Goal: Book appointment/travel/reservation

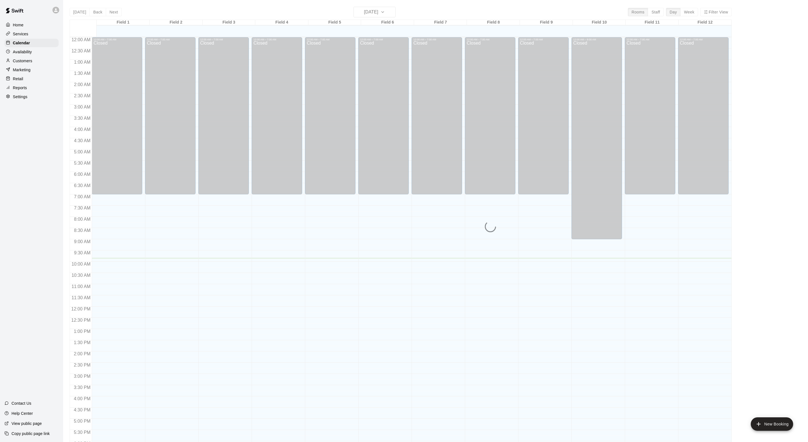
scroll to position [112, 0]
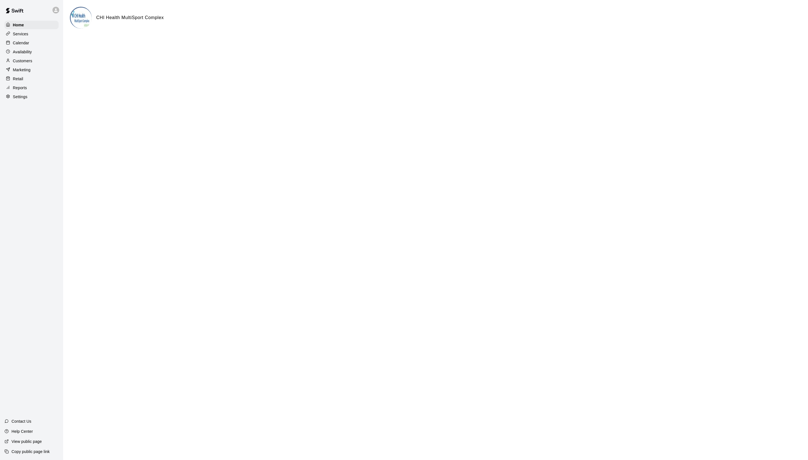
click at [29, 46] on p "Calendar" at bounding box center [21, 43] width 16 height 6
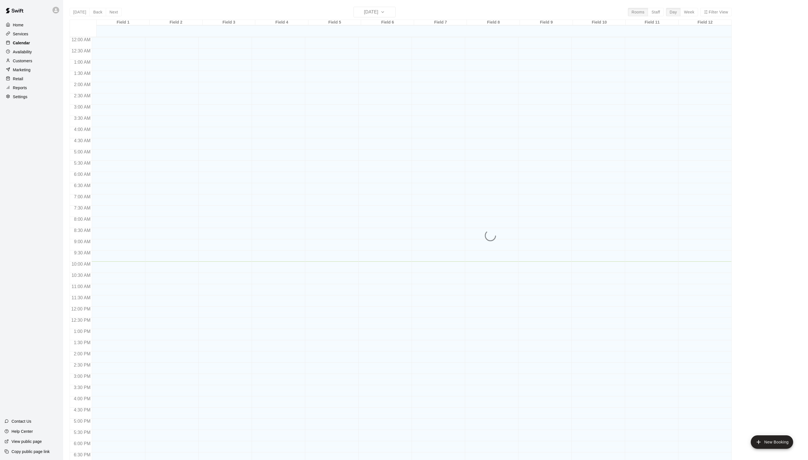
scroll to position [94, 0]
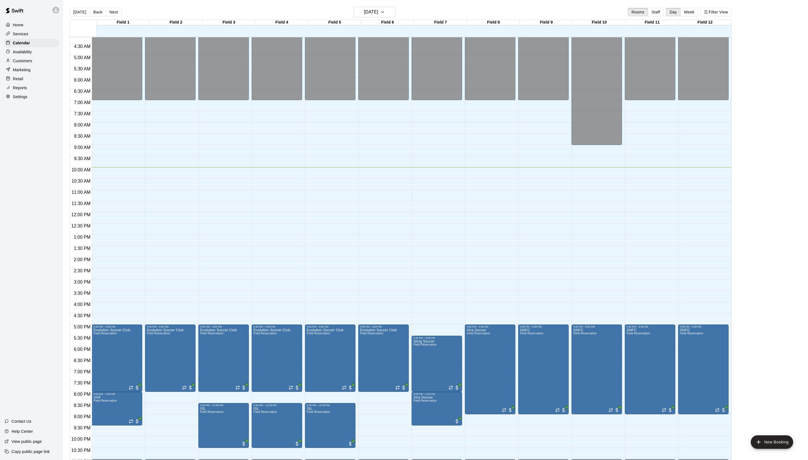
click at [363, 3] on main "[DATE] Back [DATE][DATE] Rooms Staff Day Week Filter View Field 1 15 Wed Field …" at bounding box center [435, 234] width 745 height 469
click at [364, 14] on h6 "[DATE]" at bounding box center [371, 12] width 14 height 8
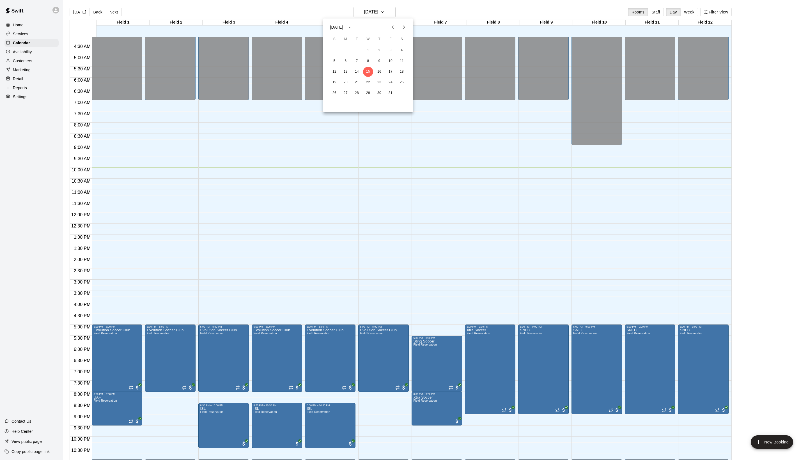
click at [403, 26] on icon "Next month" at bounding box center [404, 27] width 7 height 7
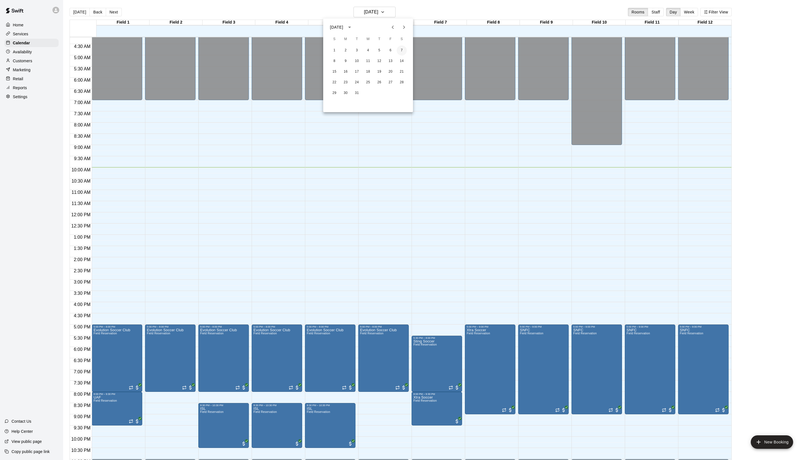
click at [400, 51] on button "7" at bounding box center [402, 50] width 10 height 10
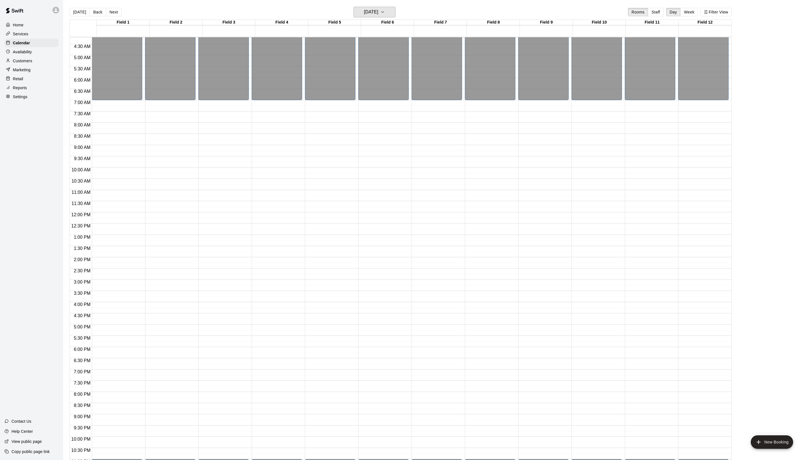
scroll to position [108, 0]
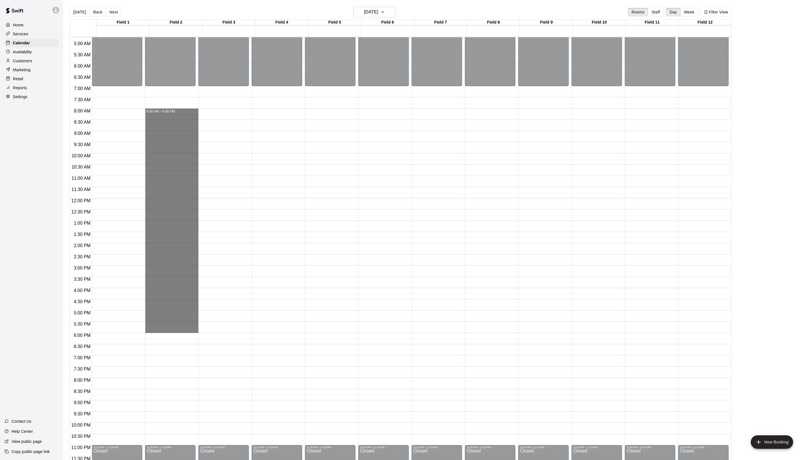
drag, startPoint x: 162, startPoint y: 114, endPoint x: 174, endPoint y: 334, distance: 219.7
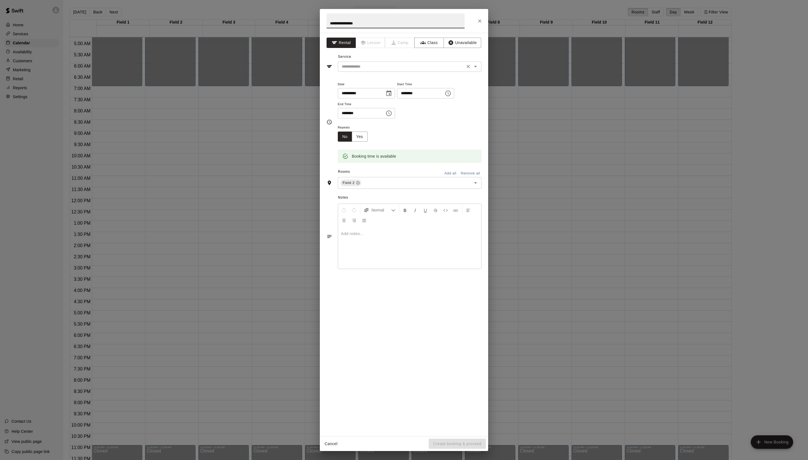
type input "**********"
click at [400, 70] on input "text" at bounding box center [402, 66] width 124 height 7
click at [394, 91] on li "Field Reservation" at bounding box center [415, 91] width 132 height 9
type input "**********"
click at [405, 187] on input "text" at bounding box center [412, 183] width 101 height 7
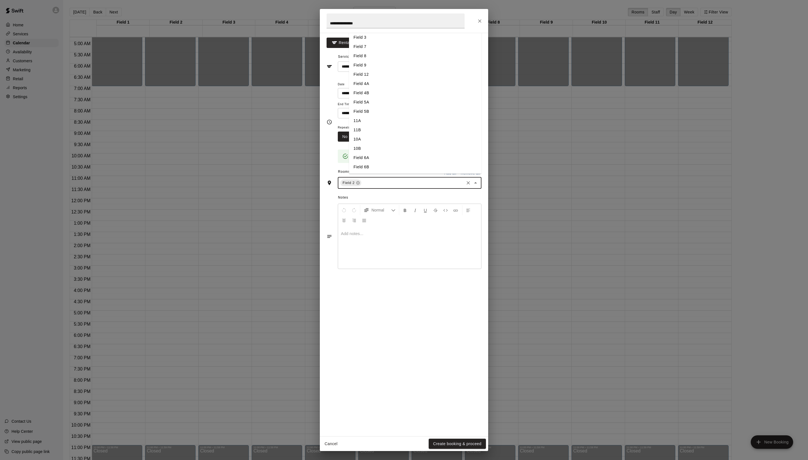
click at [372, 42] on li "Field 3" at bounding box center [415, 37] width 132 height 9
click at [426, 187] on input "text" at bounding box center [424, 183] width 78 height 7
click at [386, 88] on li "Field 4A" at bounding box center [415, 83] width 132 height 9
click at [450, 187] on input "text" at bounding box center [436, 183] width 53 height 7
click at [375, 107] on li "Field 5A" at bounding box center [415, 102] width 132 height 9
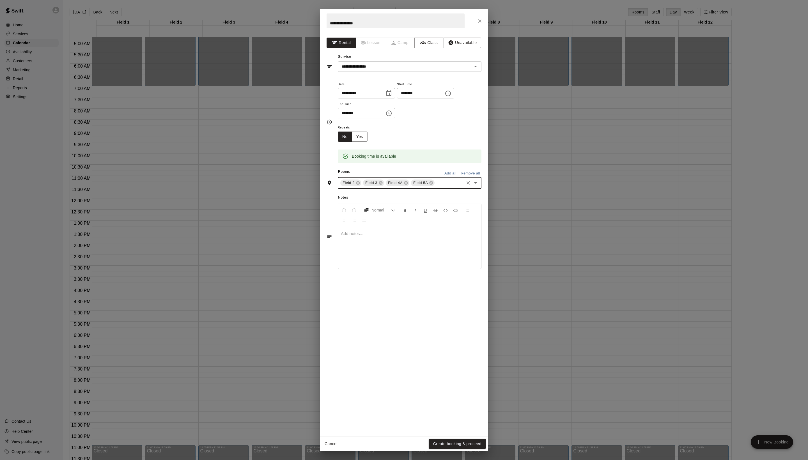
click at [435, 187] on input "text" at bounding box center [449, 183] width 28 height 7
click at [371, 91] on li "Field 4B" at bounding box center [415, 86] width 132 height 9
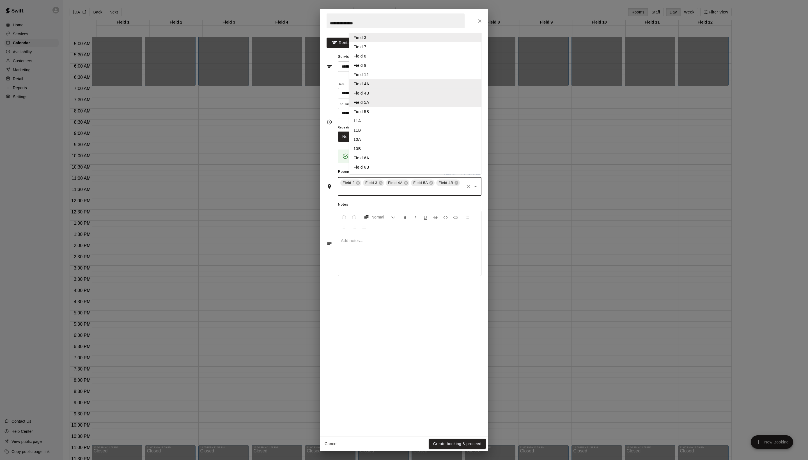
click at [426, 194] on input "text" at bounding box center [402, 190] width 124 height 7
click at [389, 116] on li "Field 5B" at bounding box center [415, 111] width 132 height 9
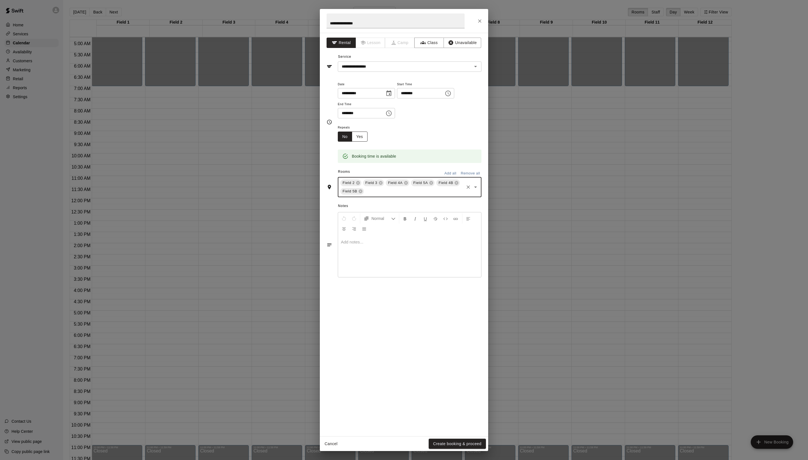
click at [368, 142] on button "Yes" at bounding box center [360, 137] width 16 height 10
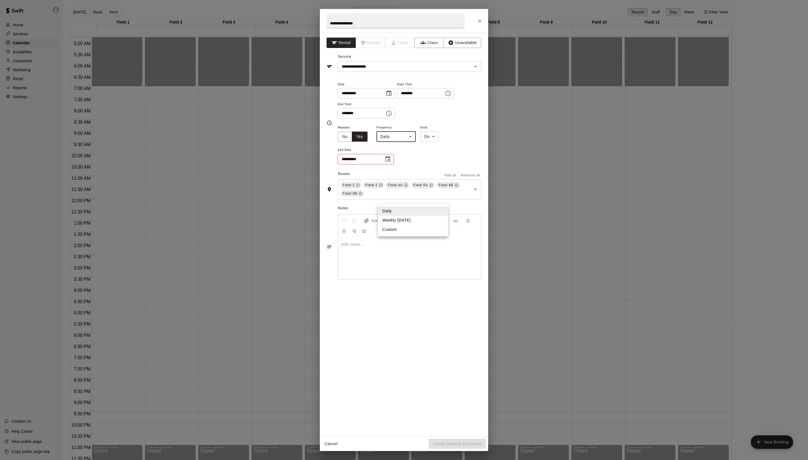
click at [411, 199] on body "Home Services Calendar Availability Customers Marketing Retail Reports Settings…" at bounding box center [404, 234] width 808 height 469
click at [407, 212] on li "Daily" at bounding box center [413, 211] width 70 height 9
click at [391, 162] on icon "Choose date" at bounding box center [387, 159] width 7 height 7
click at [359, 277] on button "8" at bounding box center [360, 277] width 10 height 10
type input "**********"
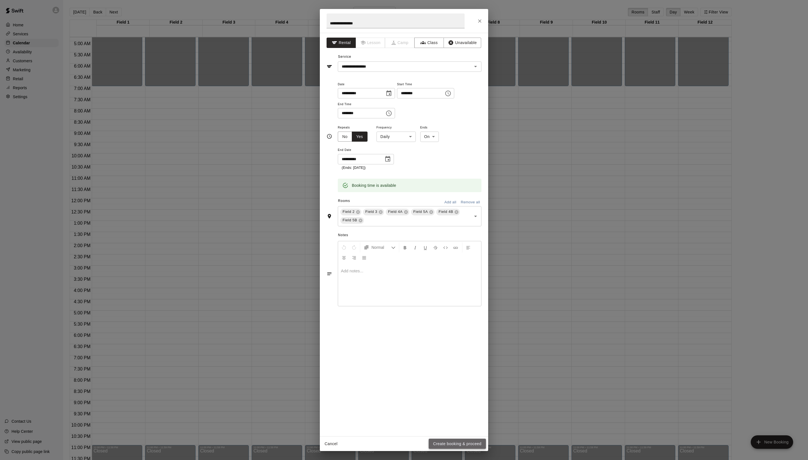
click at [448, 443] on button "Create booking & proceed" at bounding box center [457, 444] width 57 height 10
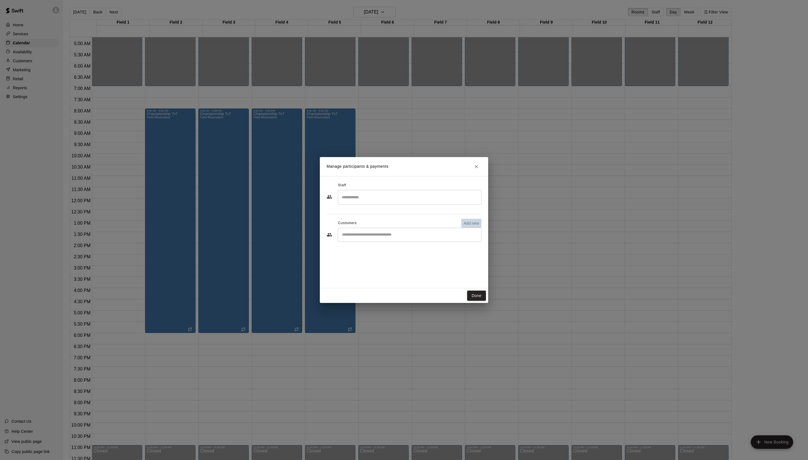
click at [466, 226] on p "Add new" at bounding box center [472, 224] width 16 height 6
select select "**"
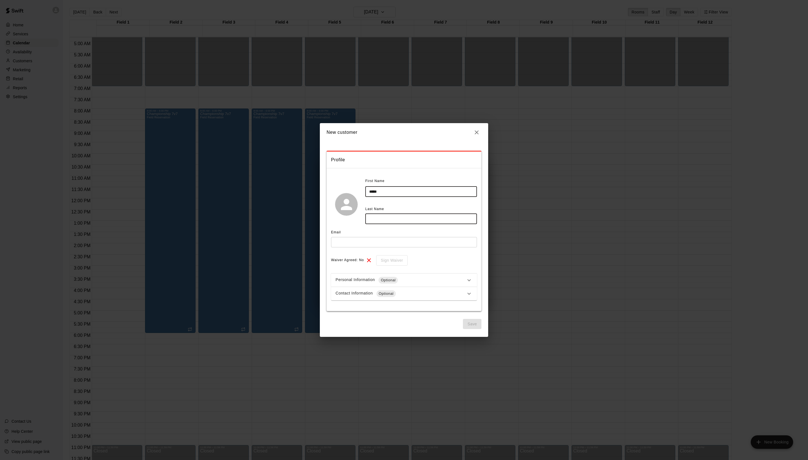
type input "*****"
type input "*******"
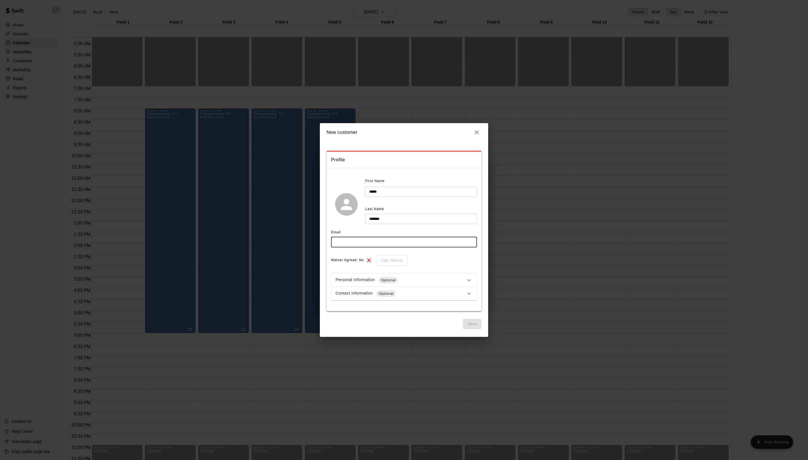
click at [262, 1] on div "**********" at bounding box center [404, 230] width 808 height 460
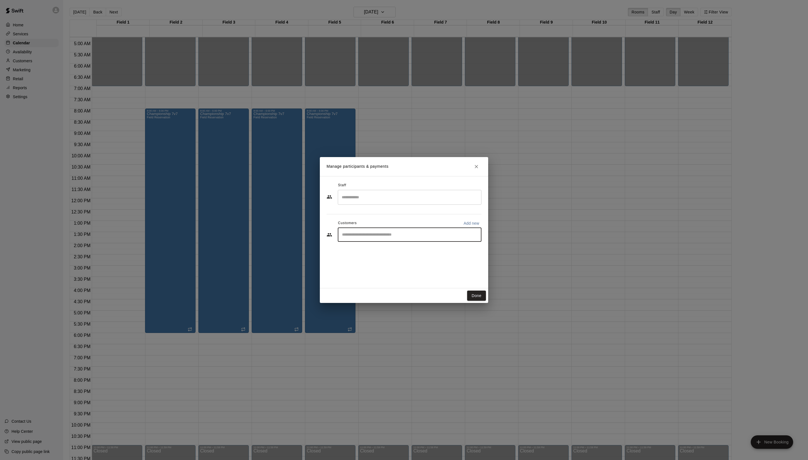
click at [356, 238] on input "Start typing to search customers..." at bounding box center [409, 235] width 139 height 6
click at [462, 240] on div "​" at bounding box center [410, 235] width 144 height 14
click at [465, 226] on p "Add new" at bounding box center [472, 224] width 16 height 6
select select "**"
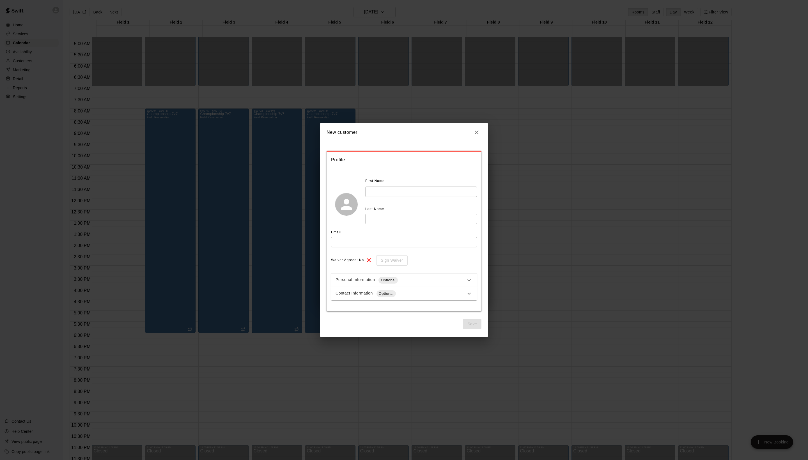
click at [406, 186] on div "First Name" at bounding box center [409, 181] width 89 height 9
type input "*****"
type input "*******"
click at [343, 237] on div "Email" at bounding box center [404, 232] width 146 height 9
paste input "**********"
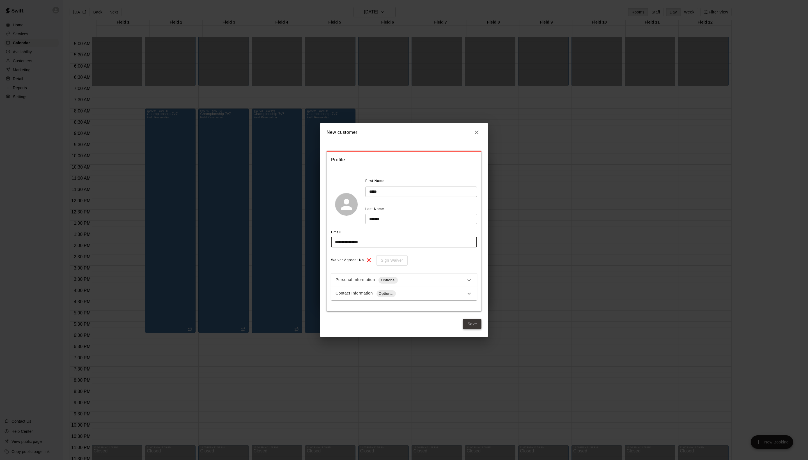
scroll to position [36, 0]
type input "**********"
click at [469, 323] on button "Save" at bounding box center [472, 324] width 19 height 10
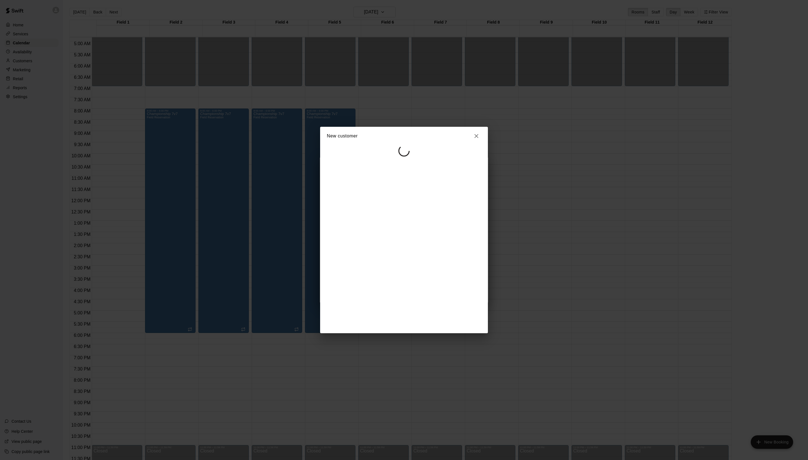
select select "**"
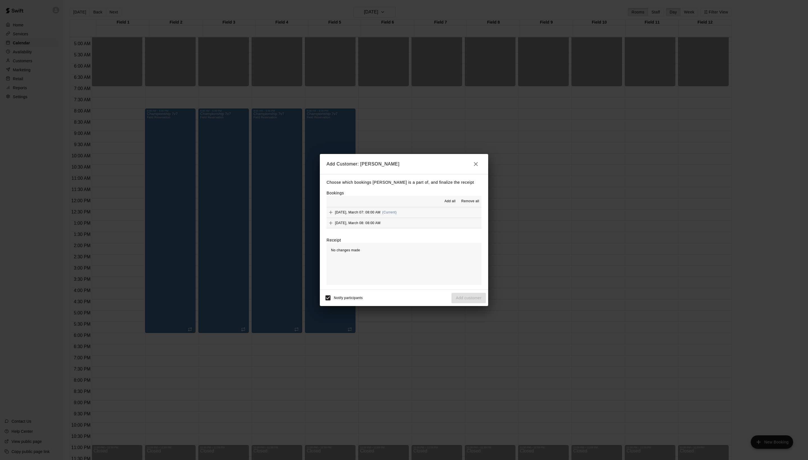
click at [444, 199] on span "Add all" at bounding box center [449, 202] width 11 height 6
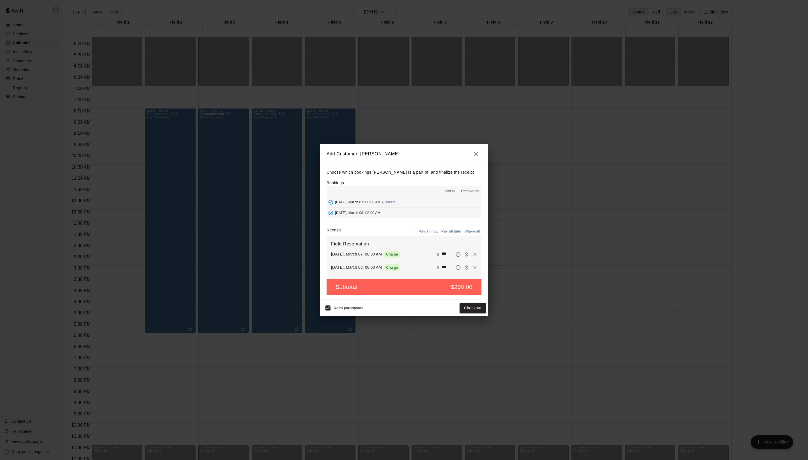
click at [469, 227] on button "Waive all" at bounding box center [472, 231] width 19 height 9
type input "*"
click at [479, 313] on button "Add customer" at bounding box center [468, 308] width 35 height 10
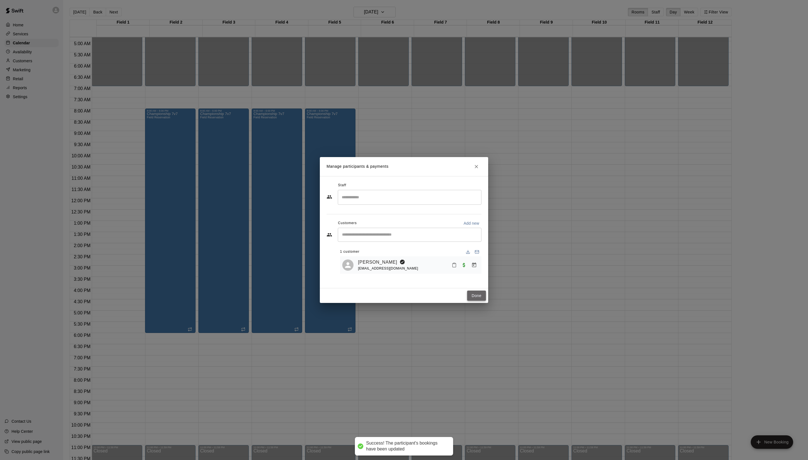
click at [472, 301] on button "Done" at bounding box center [476, 296] width 19 height 10
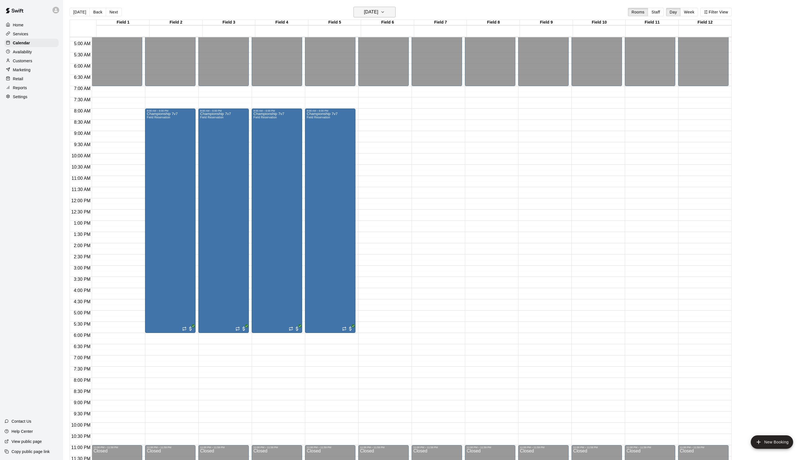
click at [368, 14] on h6 "[DATE]" at bounding box center [371, 12] width 14 height 8
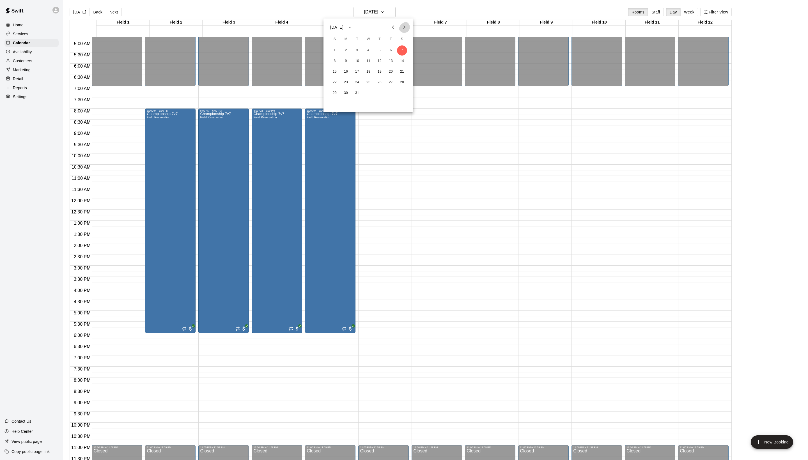
click at [404, 27] on icon "Next month" at bounding box center [404, 27] width 7 height 7
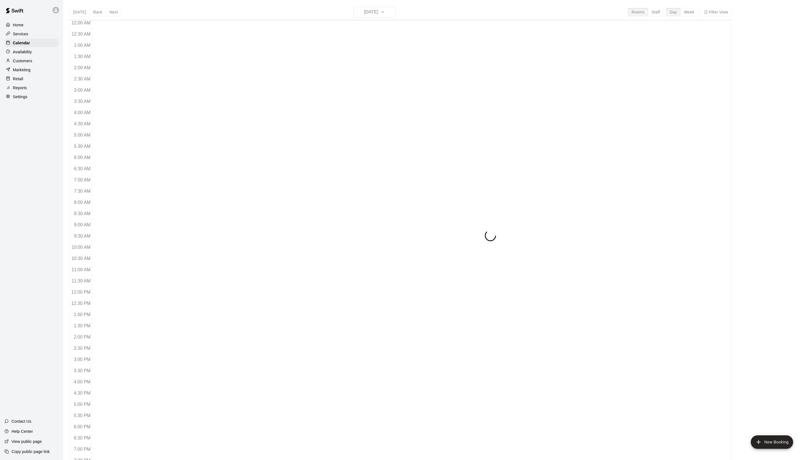
scroll to position [94, 0]
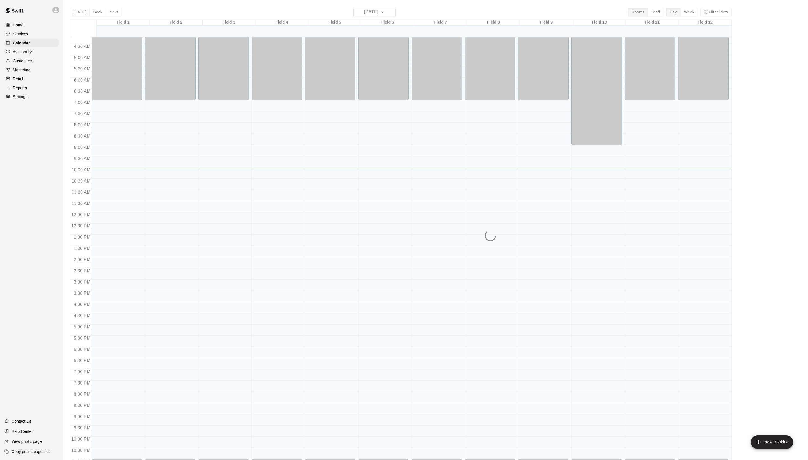
click at [395, 17] on div "Today Back Next Wednesday Oct 15 Rooms Staff Day Week Filter View Field 1 15 We…" at bounding box center [401, 237] width 662 height 460
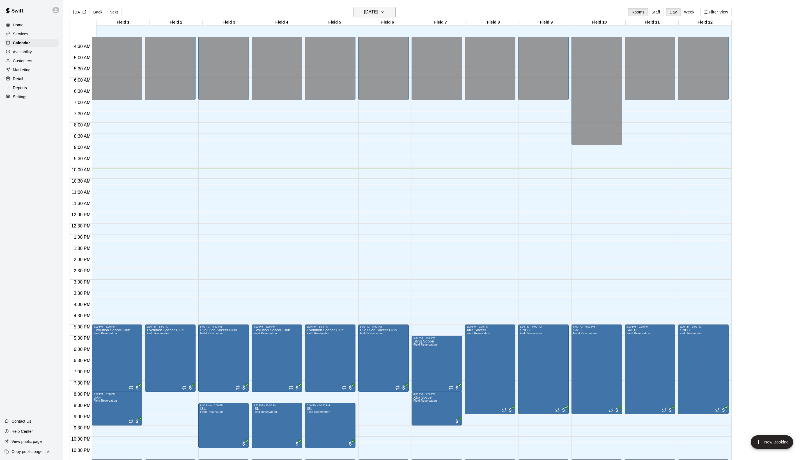
click at [385, 15] on icon "button" at bounding box center [382, 12] width 4 height 7
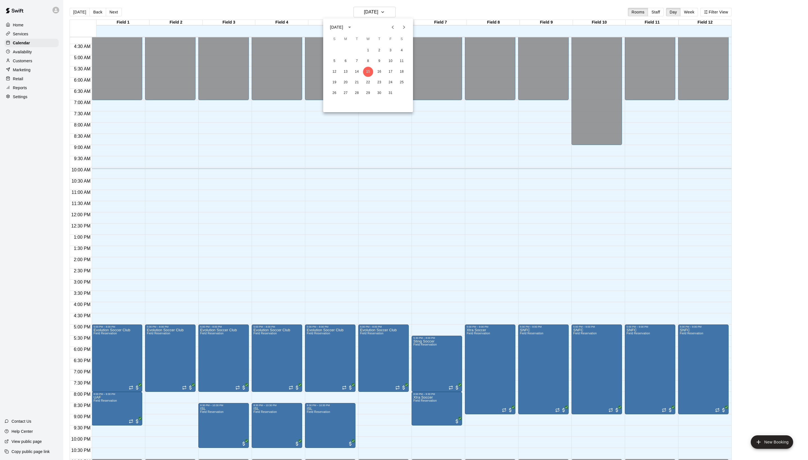
click at [401, 27] on icon "Next month" at bounding box center [404, 27] width 7 height 7
click at [333, 61] on button "2" at bounding box center [334, 61] width 10 height 10
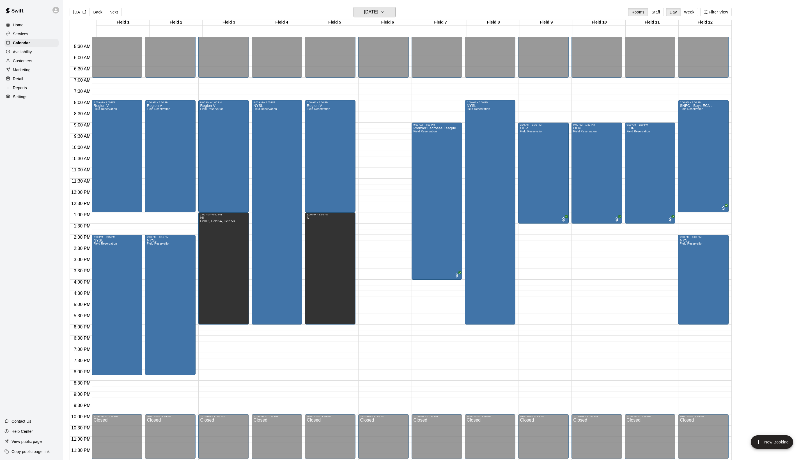
scroll to position [119, 0]
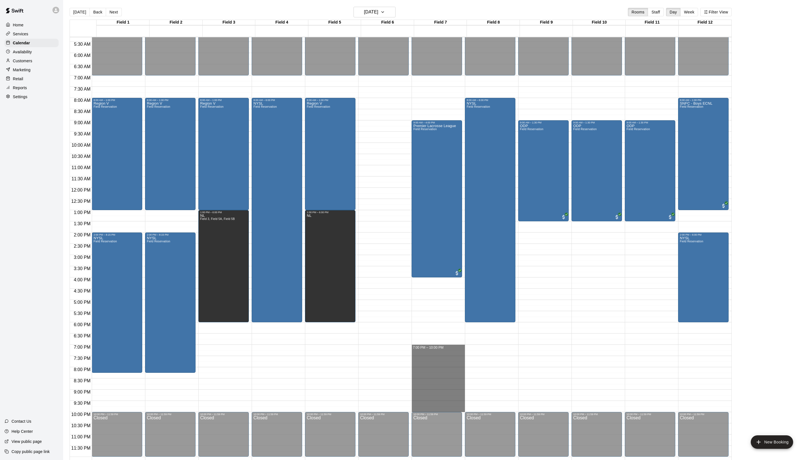
drag, startPoint x: 428, startPoint y: 349, endPoint x: 428, endPoint y: 410, distance: 60.6
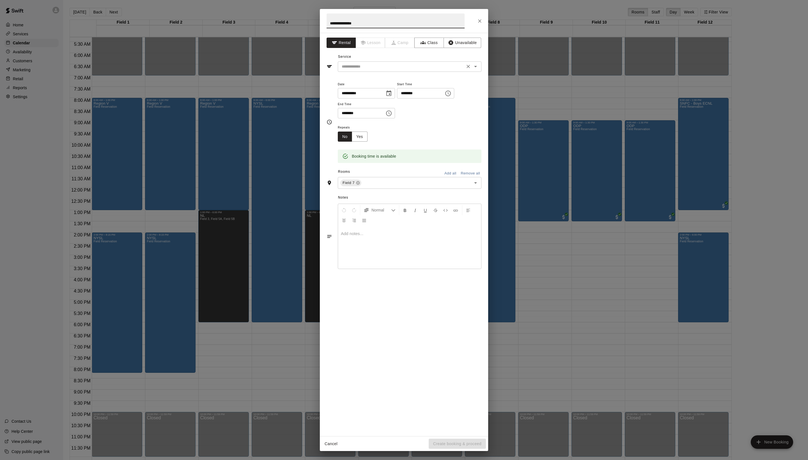
type input "**********"
click at [383, 70] on input "text" at bounding box center [402, 66] width 124 height 7
click at [383, 98] on ul "Field Reservation" at bounding box center [415, 92] width 132 height 14
click at [383, 91] on li "Field Reservation" at bounding box center [415, 91] width 132 height 9
type input "**********"
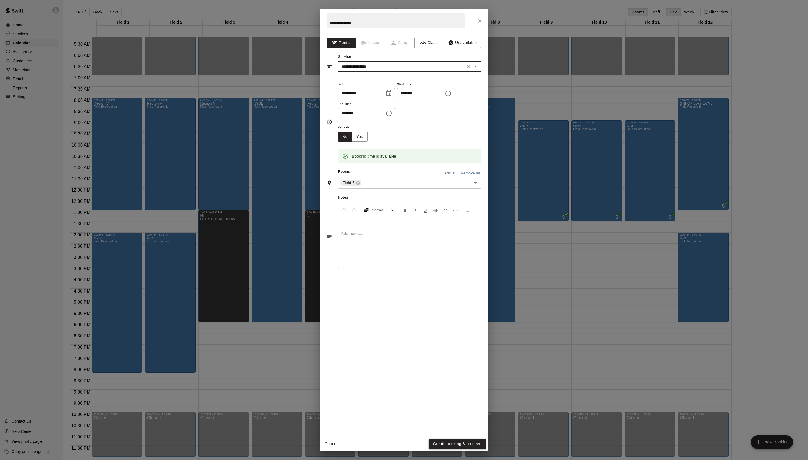
click at [449, 442] on button "Create booking & proceed" at bounding box center [457, 444] width 57 height 10
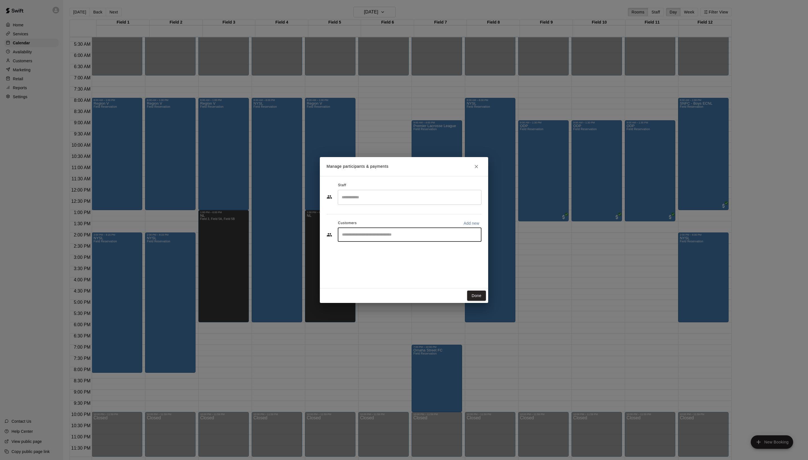
click at [384, 238] on input "Start typing to search customers..." at bounding box center [409, 235] width 139 height 6
type input "****"
click at [398, 278] on p "Juan Cardenas" at bounding box center [382, 278] width 34 height 6
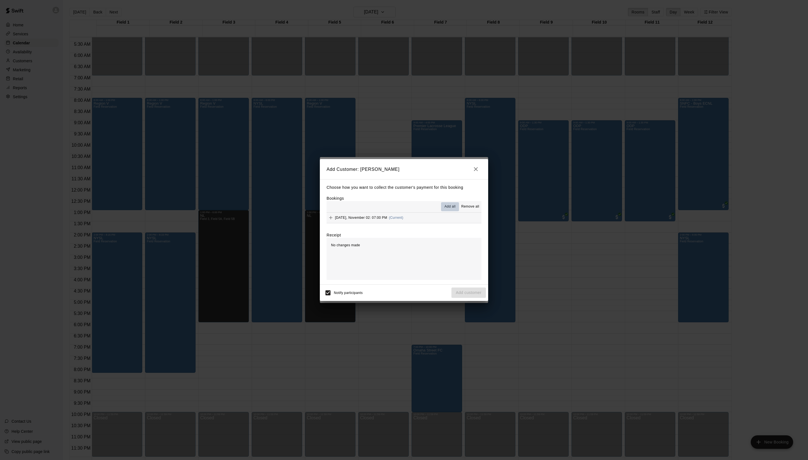
click at [444, 207] on span "Add all" at bounding box center [449, 207] width 11 height 6
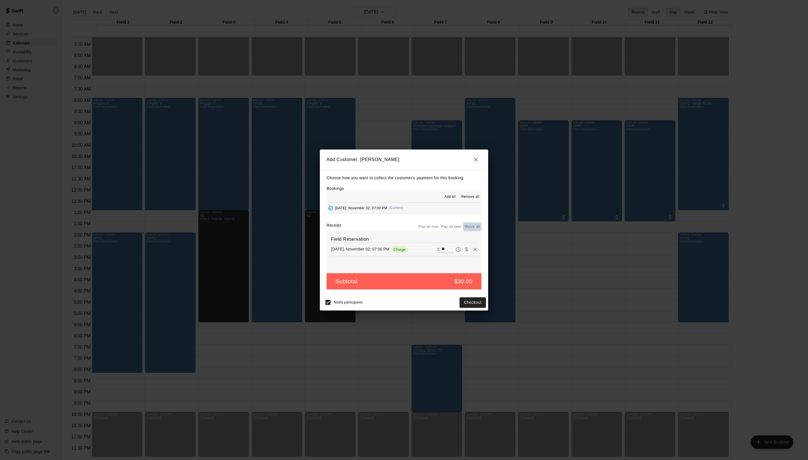
click at [473, 231] on button "Waive all" at bounding box center [472, 226] width 19 height 9
type input "*"
click at [467, 308] on button "Add customer" at bounding box center [468, 302] width 35 height 10
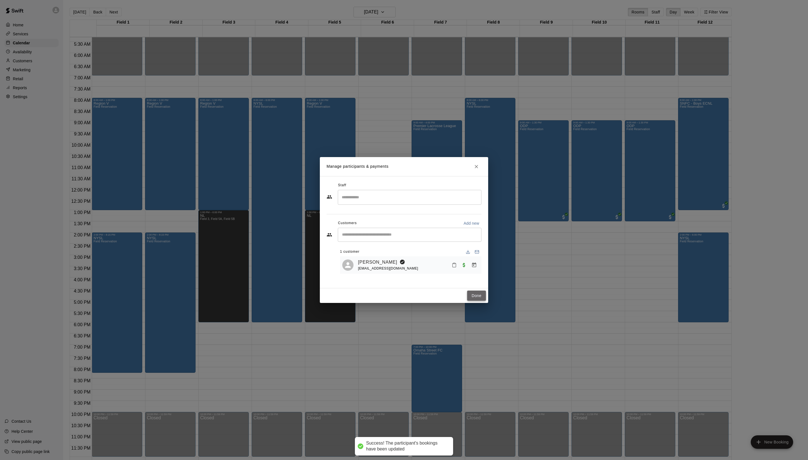
click at [475, 301] on button "Done" at bounding box center [476, 296] width 19 height 10
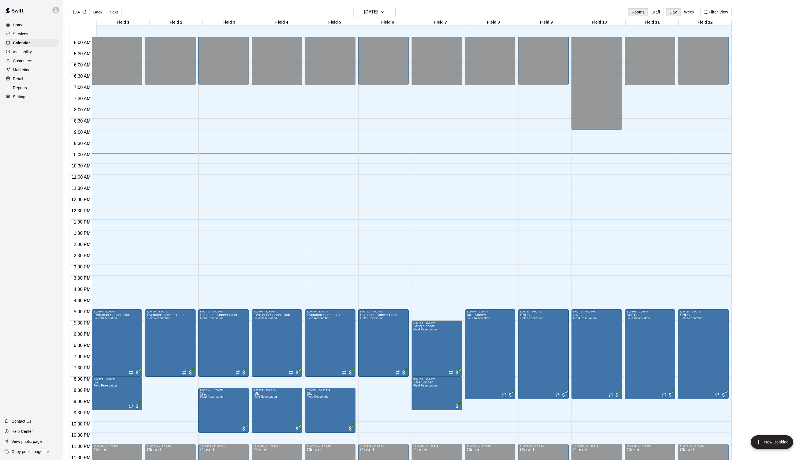
scroll to position [113, 0]
click at [121, 11] on button "Next" at bounding box center [114, 12] width 16 height 8
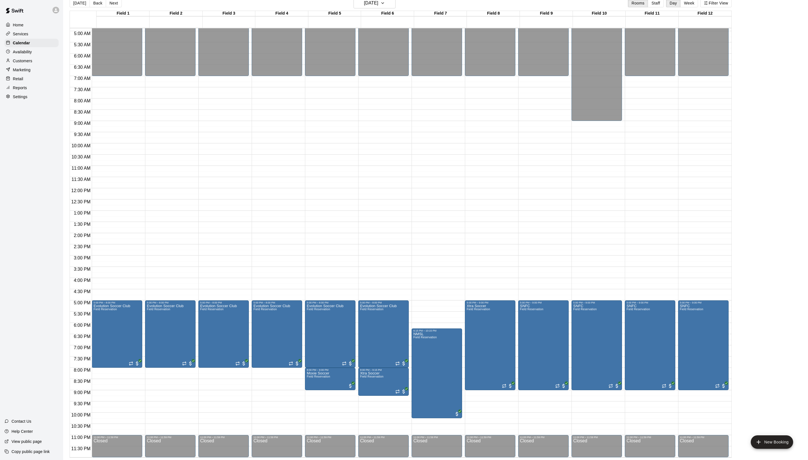
scroll to position [9, 0]
drag, startPoint x: 157, startPoint y: 374, endPoint x: 164, endPoint y: 414, distance: 40.4
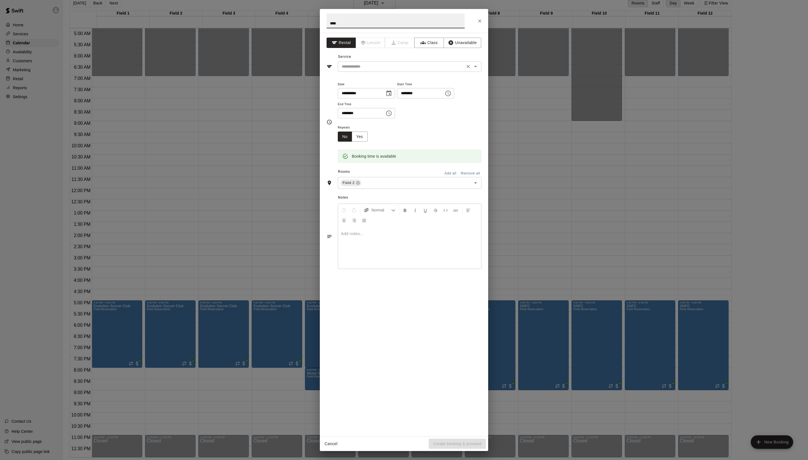
type input "****"
click at [391, 70] on input "text" at bounding box center [402, 66] width 124 height 7
click at [389, 89] on li "Field Reservation" at bounding box center [415, 91] width 132 height 9
type input "**********"
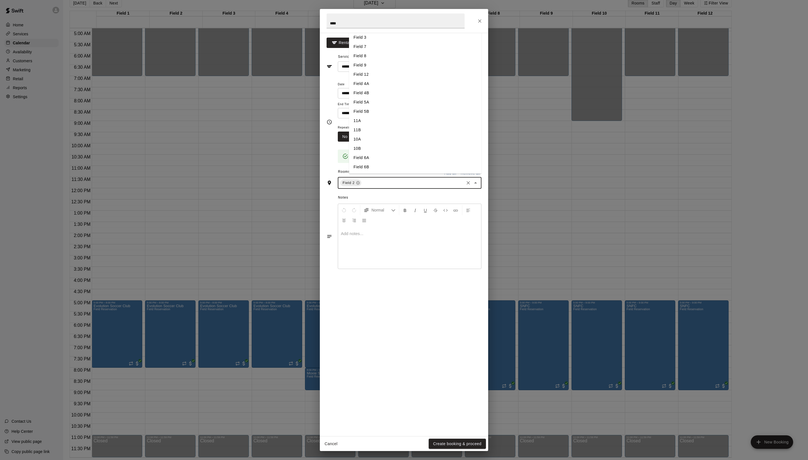
click at [402, 187] on input "text" at bounding box center [412, 183] width 101 height 7
click at [374, 42] on li "Field 3" at bounding box center [415, 37] width 132 height 9
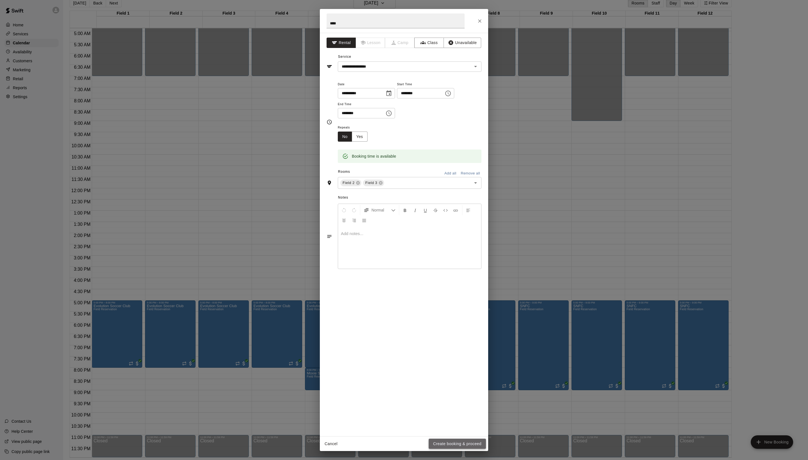
click at [453, 444] on button "Create booking & proceed" at bounding box center [457, 444] width 57 height 10
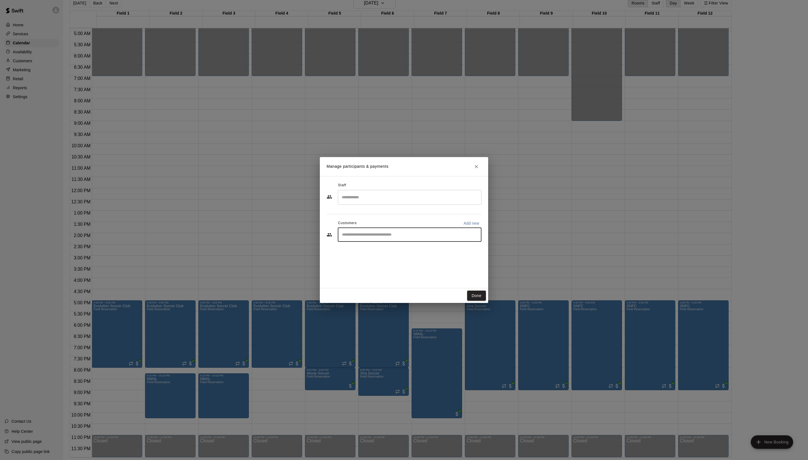
click at [380, 238] on input "Start typing to search customers..." at bounding box center [409, 235] width 139 height 6
type input "*******"
click at [406, 267] on span "jsbartels3@gmail.com" at bounding box center [395, 266] width 60 height 4
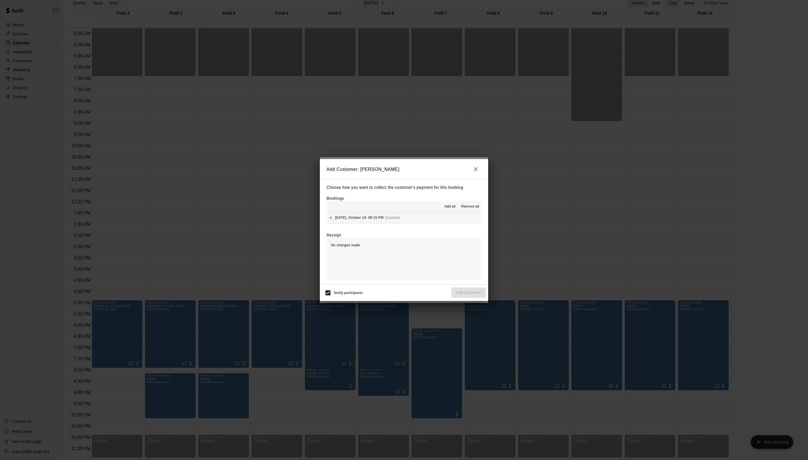
click at [441, 211] on button "Add all" at bounding box center [450, 206] width 18 height 9
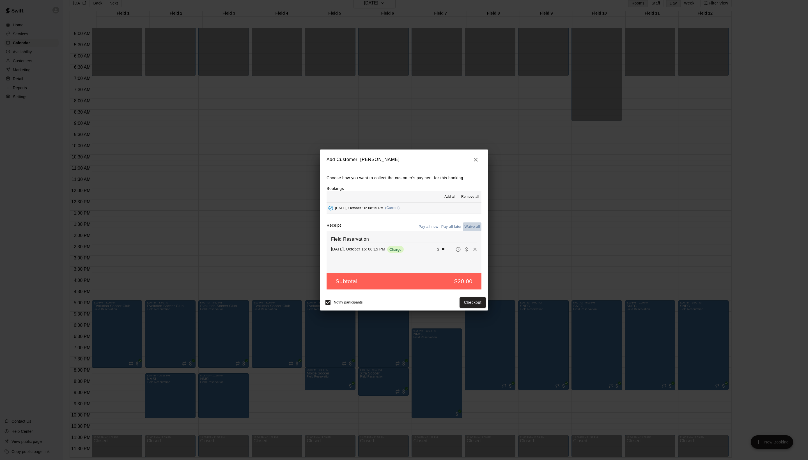
click at [473, 231] on button "Waive all" at bounding box center [472, 226] width 19 height 9
type input "*"
click at [471, 308] on button "Add customer" at bounding box center [468, 302] width 35 height 10
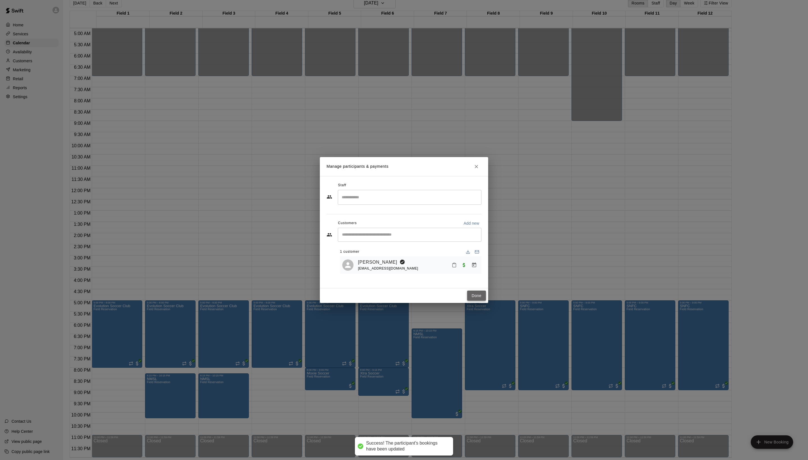
click at [477, 301] on button "Done" at bounding box center [476, 296] width 19 height 10
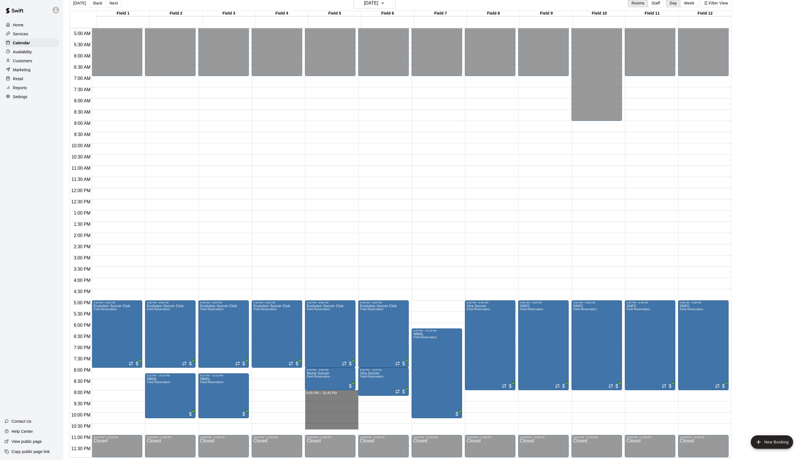
drag, startPoint x: 323, startPoint y: 391, endPoint x: 321, endPoint y: 426, distance: 36.0
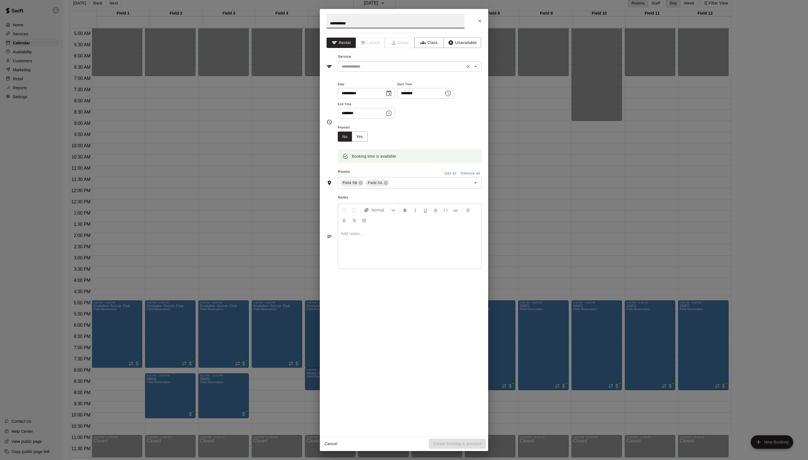
type input "**********"
click at [389, 70] on input "text" at bounding box center [402, 66] width 124 height 7
click at [388, 91] on li "Field Reservation" at bounding box center [415, 91] width 132 height 9
type input "**********"
click at [388, 185] on icon at bounding box center [386, 183] width 4 height 4
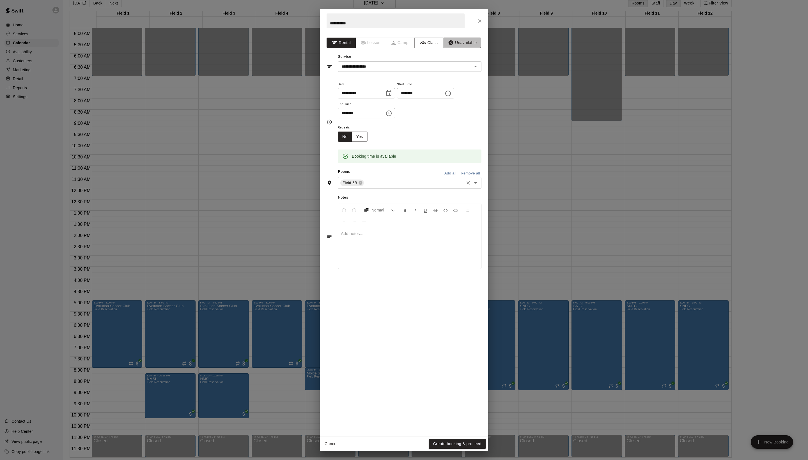
click at [453, 45] on icon "button" at bounding box center [451, 42] width 5 height 5
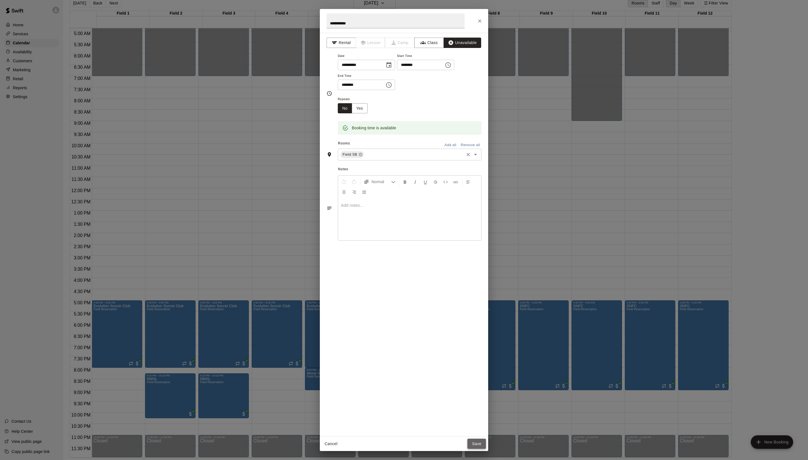
click at [472, 441] on button "Save" at bounding box center [476, 444] width 19 height 10
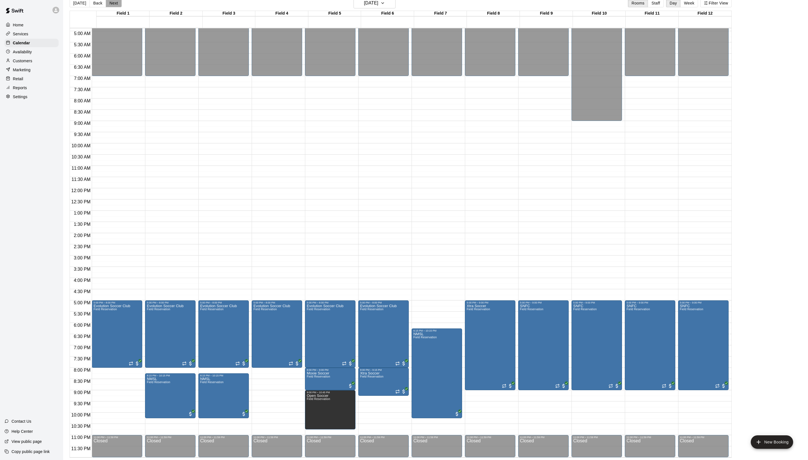
click at [119, 6] on button "Next" at bounding box center [114, 3] width 16 height 8
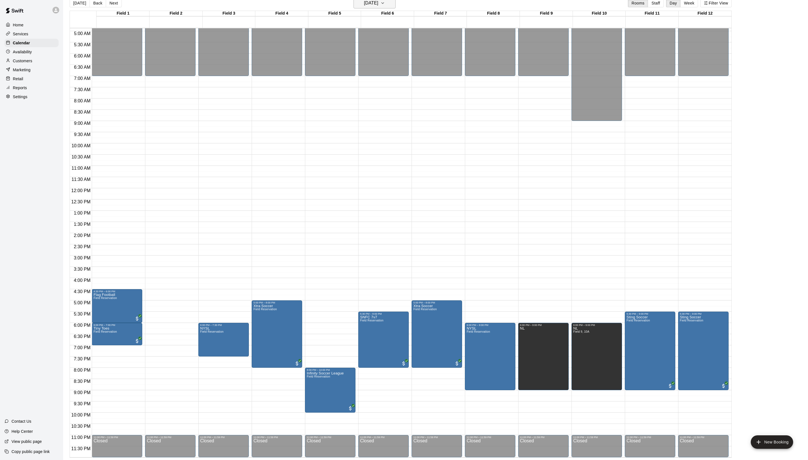
click at [374, 1] on h6 "Friday Oct 17" at bounding box center [371, 3] width 14 height 8
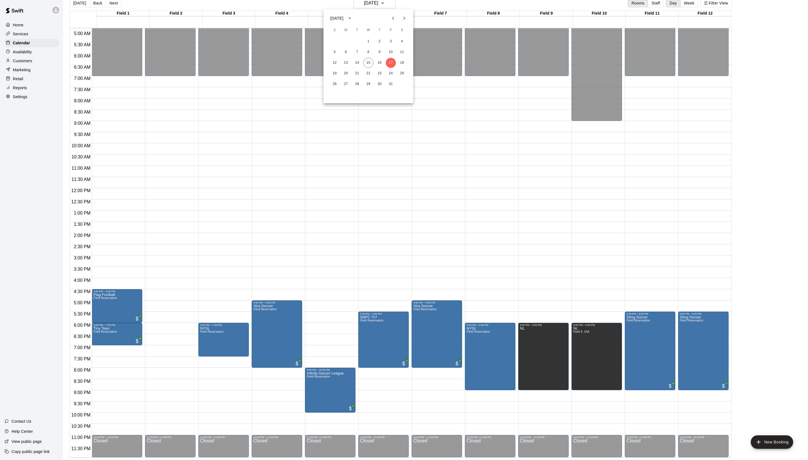
click at [401, 21] on icon "Next month" at bounding box center [404, 18] width 7 height 7
click at [396, 63] on button "14" at bounding box center [391, 63] width 10 height 10
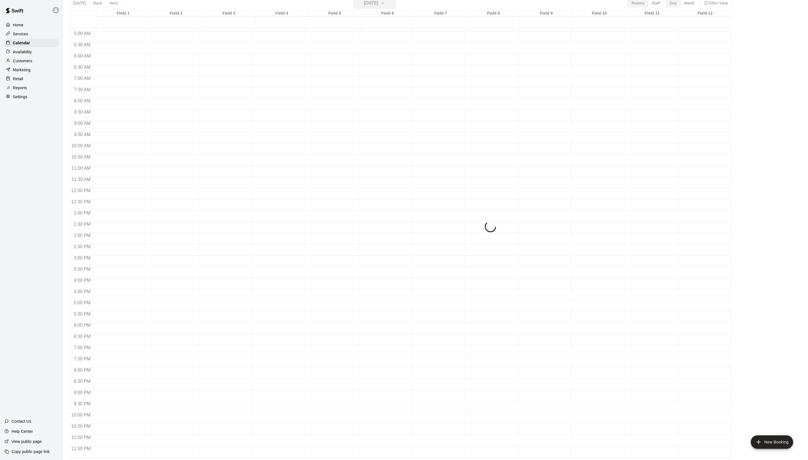
scroll to position [7, 0]
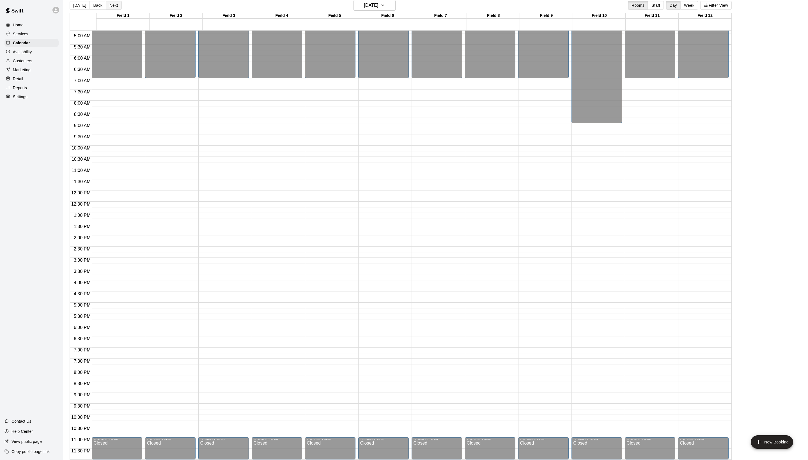
click at [121, 5] on button "Next" at bounding box center [114, 5] width 16 height 8
